Goal: Information Seeking & Learning: Find specific fact

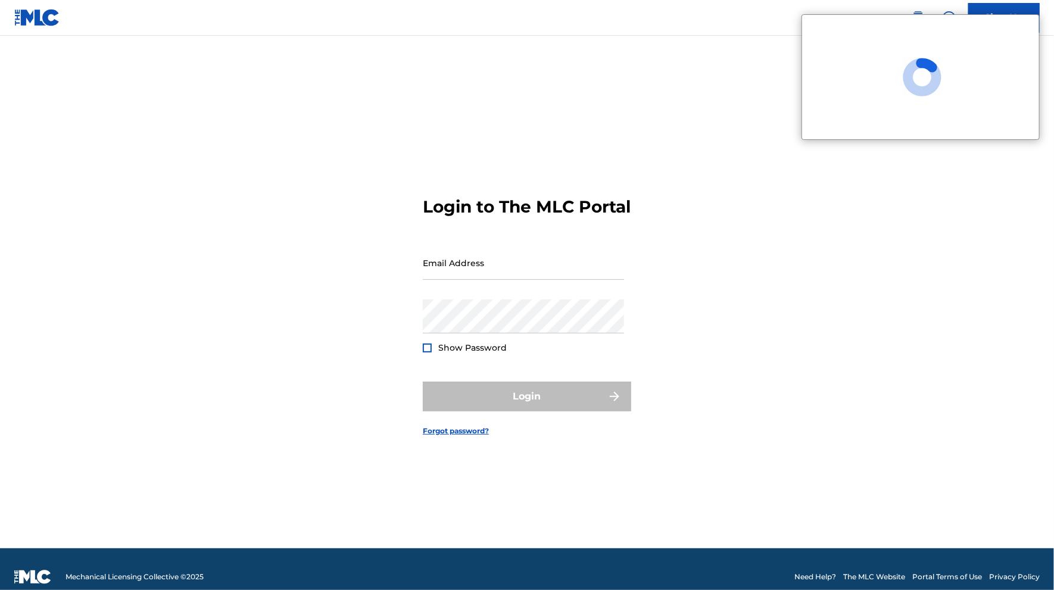
click at [731, 163] on div "Login to The MLC Portal Email Address Password Show Password Login Forgot passw…" at bounding box center [527, 307] width 834 height 483
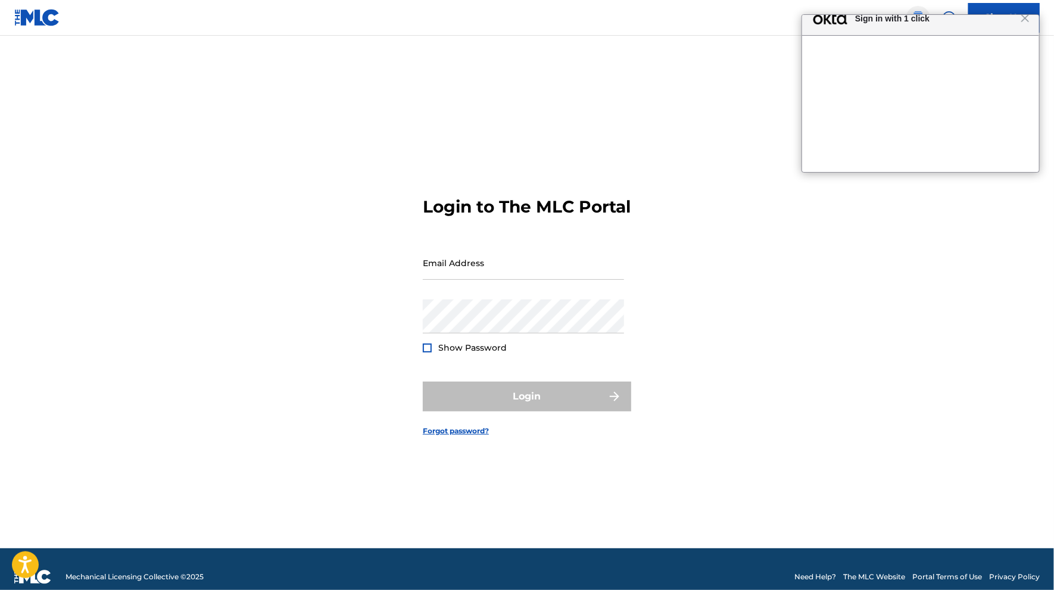
click at [918, 13] on img at bounding box center [918, 18] width 14 height 14
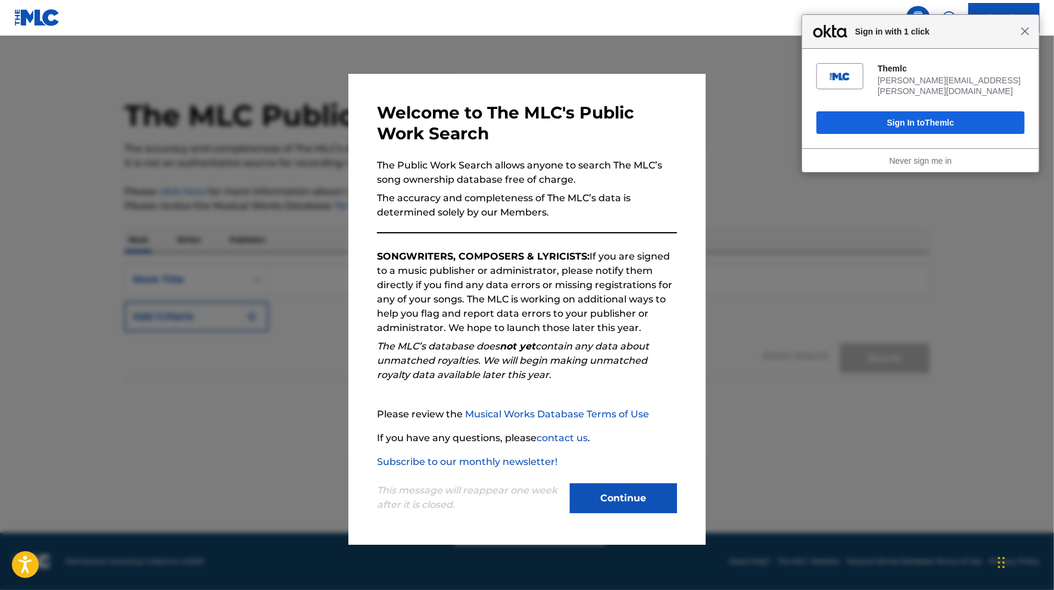
click at [1029, 34] on span "Close" at bounding box center [1025, 31] width 9 height 9
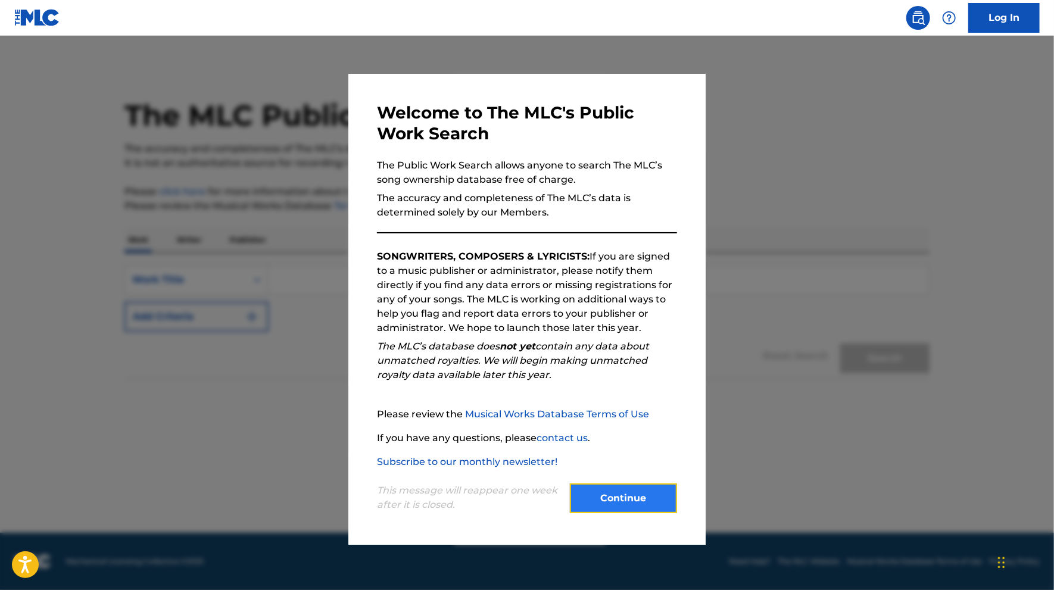
click at [630, 492] on button "Continue" at bounding box center [623, 499] width 107 height 30
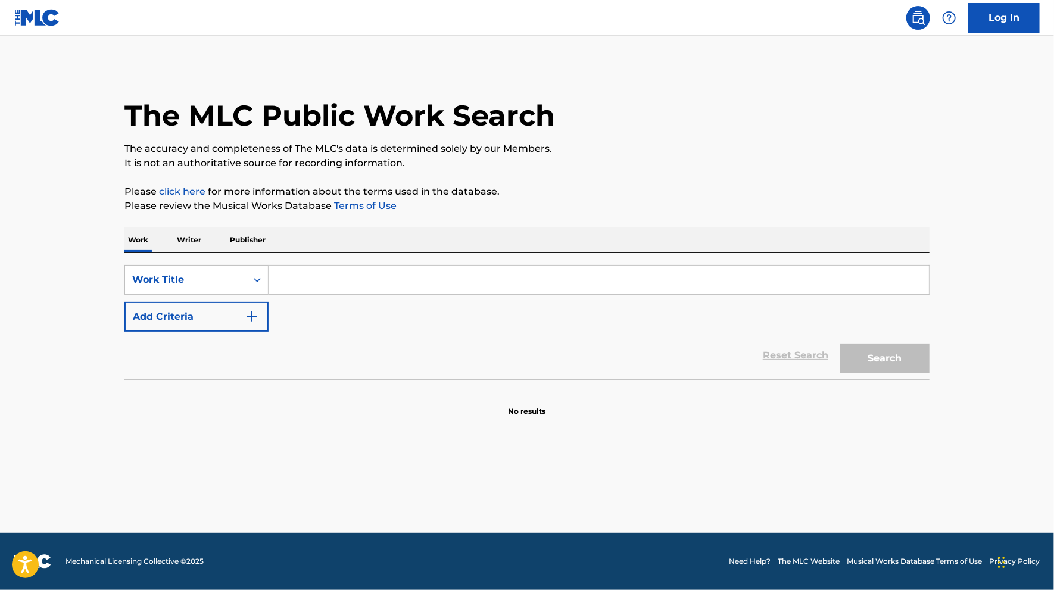
click at [335, 279] on input "Search Form" at bounding box center [599, 280] width 661 height 29
type input "test"
click at [812, 416] on section "No results" at bounding box center [527, 401] width 805 height 31
click at [844, 351] on button "Search" at bounding box center [885, 359] width 89 height 30
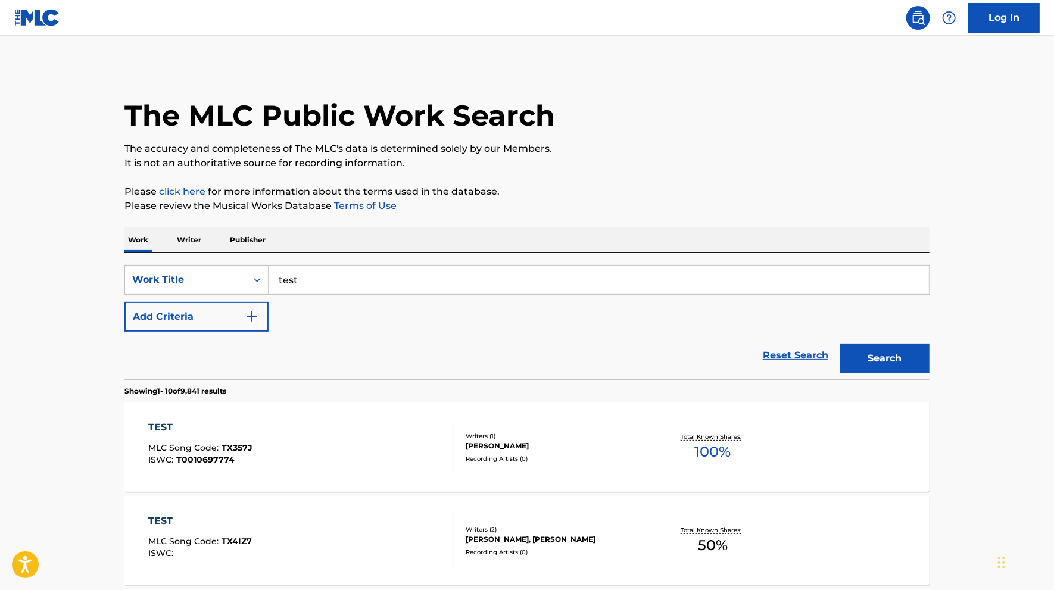
click at [223, 435] on div "TEST MLC Song Code : TX357J ISWC : T0010697774" at bounding box center [201, 448] width 104 height 54
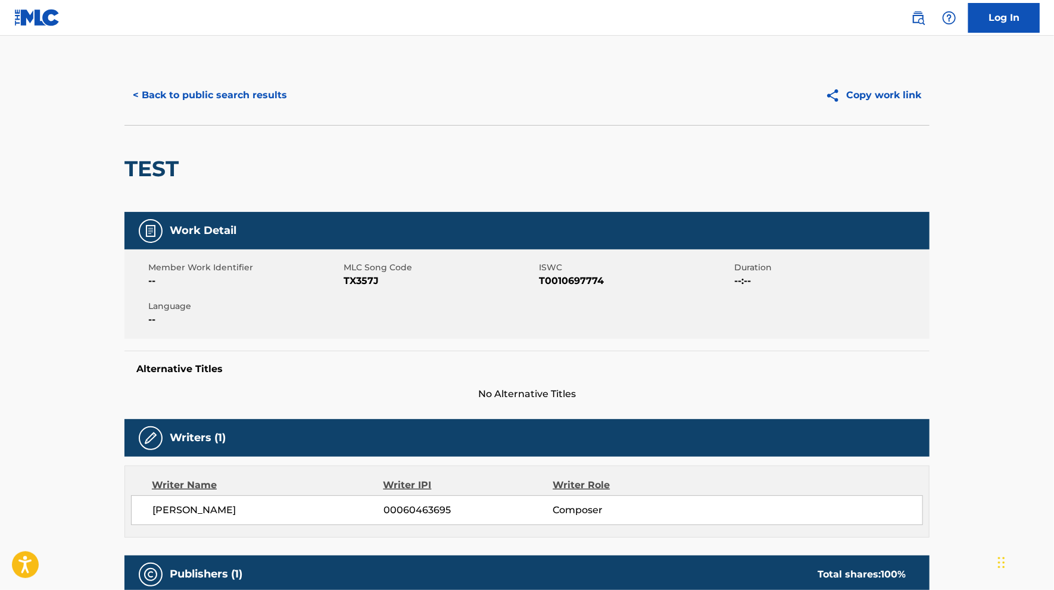
scroll to position [303, 0]
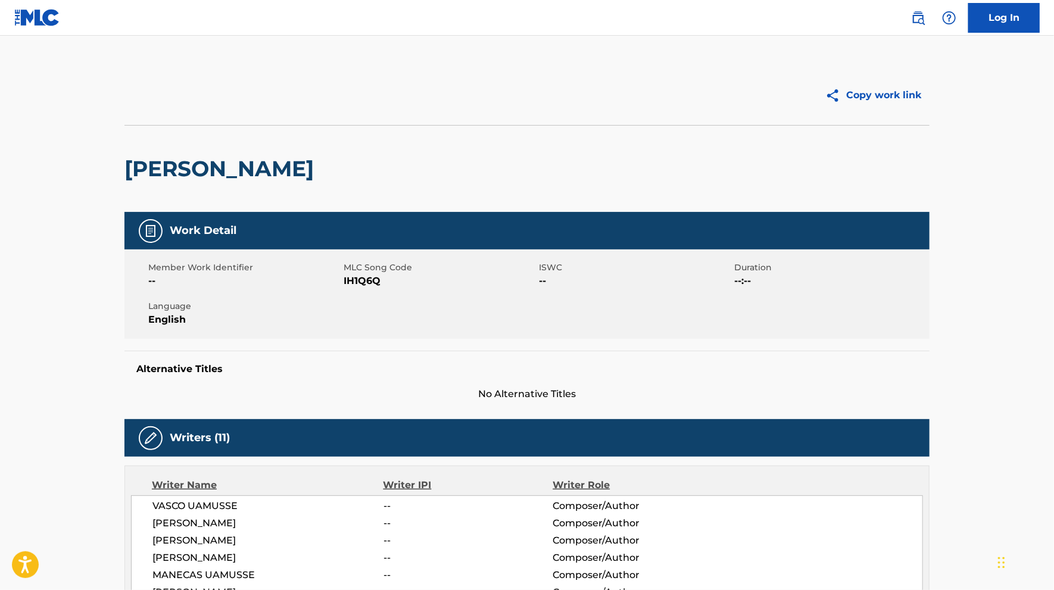
click at [394, 278] on span "IH1Q6Q" at bounding box center [440, 281] width 192 height 14
drag, startPoint x: 394, startPoint y: 278, endPoint x: 368, endPoint y: 282, distance: 26.5
click at [368, 282] on span "IH1Q6Q" at bounding box center [440, 281] width 192 height 14
click at [371, 282] on span "IH1Q6Q" at bounding box center [440, 281] width 192 height 14
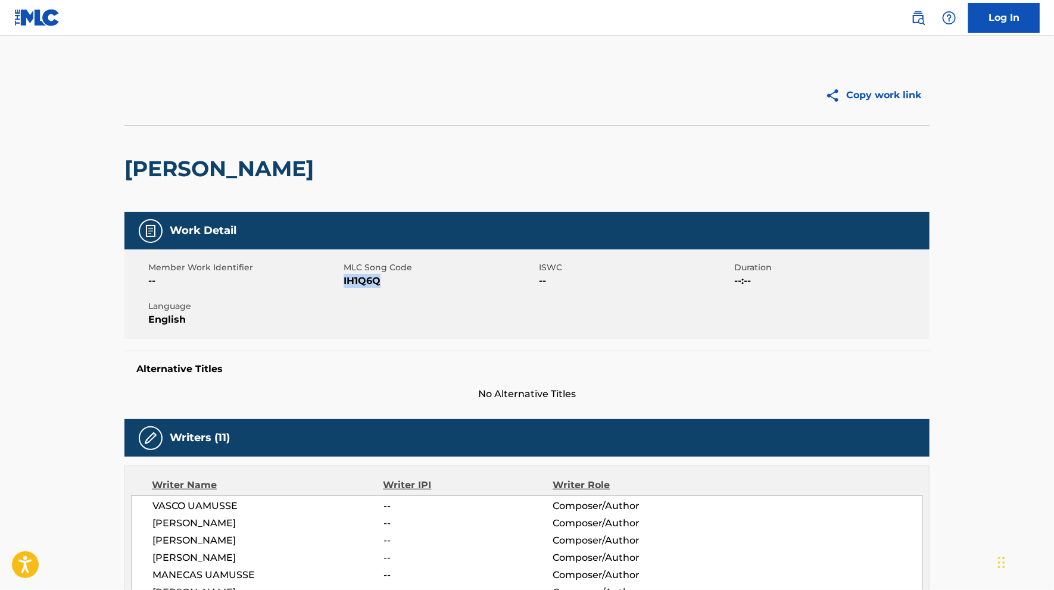
drag, startPoint x: 385, startPoint y: 285, endPoint x: 345, endPoint y: 279, distance: 40.3
click at [345, 279] on span "IH1Q6Q" at bounding box center [440, 281] width 192 height 14
click at [390, 299] on div "Member Work Identifier -- MLC Song Code IH1Q6Q ISWC -- Duration --:-- Language …" at bounding box center [527, 294] width 805 height 89
click at [376, 281] on span "IH1Q6Q" at bounding box center [440, 281] width 192 height 14
drag, startPoint x: 380, startPoint y: 280, endPoint x: 344, endPoint y: 281, distance: 35.8
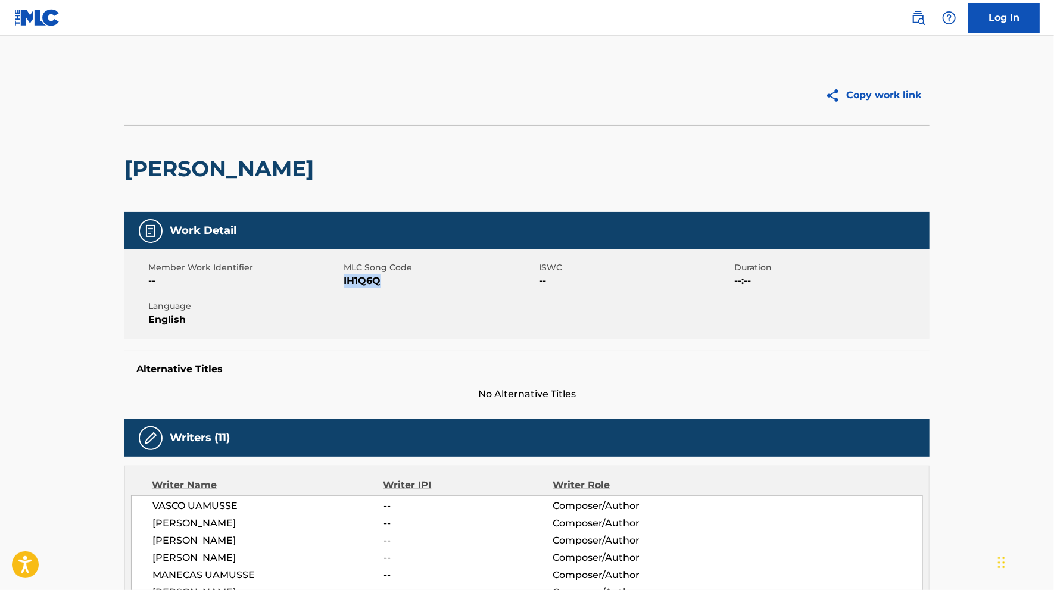
click at [344, 281] on span "IH1Q6Q" at bounding box center [440, 281] width 192 height 14
click at [367, 301] on div "Member Work Identifier -- MLC Song Code IH1Q6Q ISWC -- Duration --:-- Language …" at bounding box center [527, 294] width 805 height 89
drag, startPoint x: 402, startPoint y: 290, endPoint x: 378, endPoint y: 282, distance: 25.1
click at [378, 282] on div "Member Work Identifier -- MLC Song Code IH1Q6Q ISWC -- Duration --:-- Language …" at bounding box center [527, 294] width 805 height 89
click at [378, 282] on span "IH1Q6Q" at bounding box center [440, 281] width 192 height 14
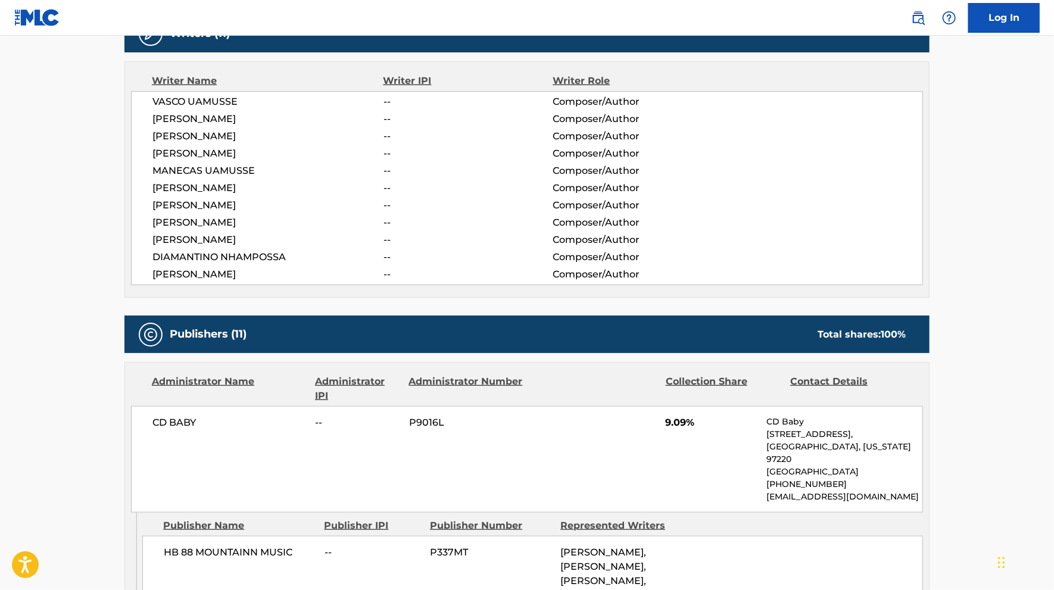
scroll to position [377, 0]
